Goal: Find contact information: Find contact information

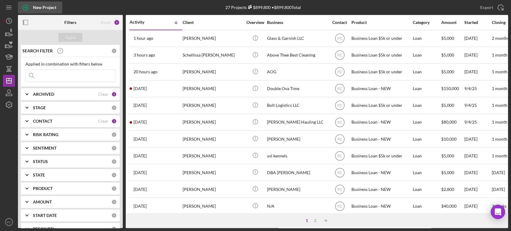
scroll to position [8, 0]
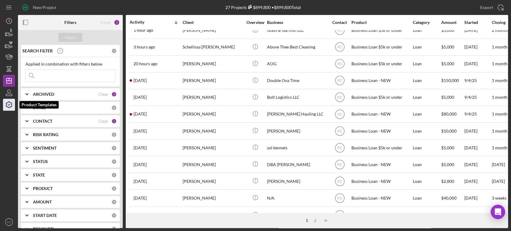
click at [10, 106] on icon "button" at bounding box center [8, 104] width 15 height 15
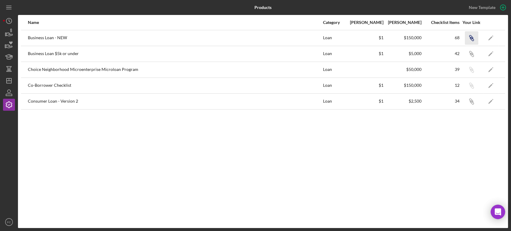
click at [471, 38] on icon "button" at bounding box center [471, 37] width 4 height 4
click at [7, 81] on polygon "button" at bounding box center [9, 80] width 5 height 5
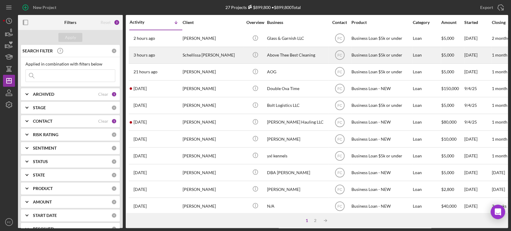
click at [216, 57] on div "Schellissa [PERSON_NAME]" at bounding box center [213, 55] width 60 height 16
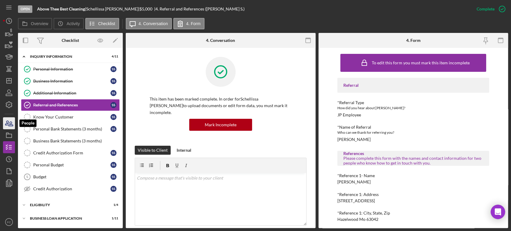
click at [4, 122] on icon "button" at bounding box center [8, 123] width 15 height 15
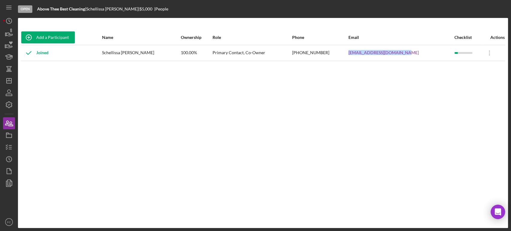
drag, startPoint x: 348, startPoint y: 51, endPoint x: 407, endPoint y: 55, distance: 58.5
click at [407, 55] on tr "Joined Schellissa [PERSON_NAME] 100.00% Primary Contact, Co-Owner [PHONE_NUMBER…" at bounding box center [263, 53] width 484 height 16
copy tr "[EMAIL_ADDRESS][DOMAIN_NAME]"
